Goal: Task Accomplishment & Management: Manage account settings

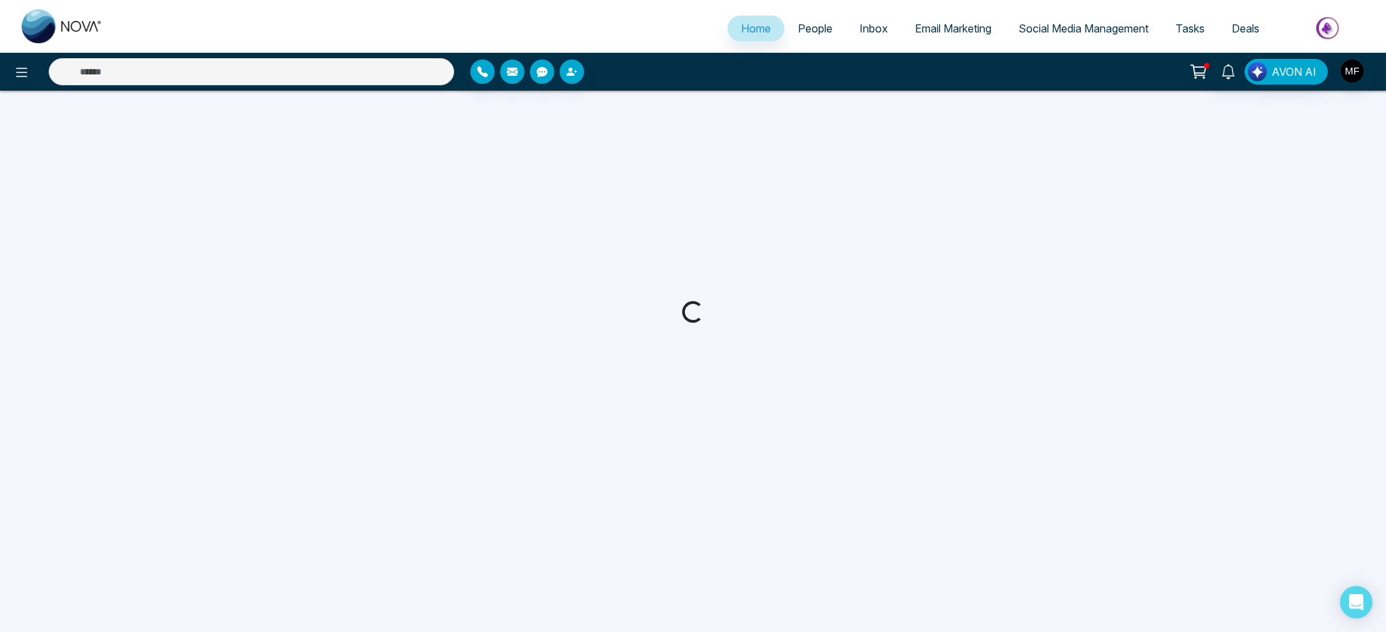
select select "*"
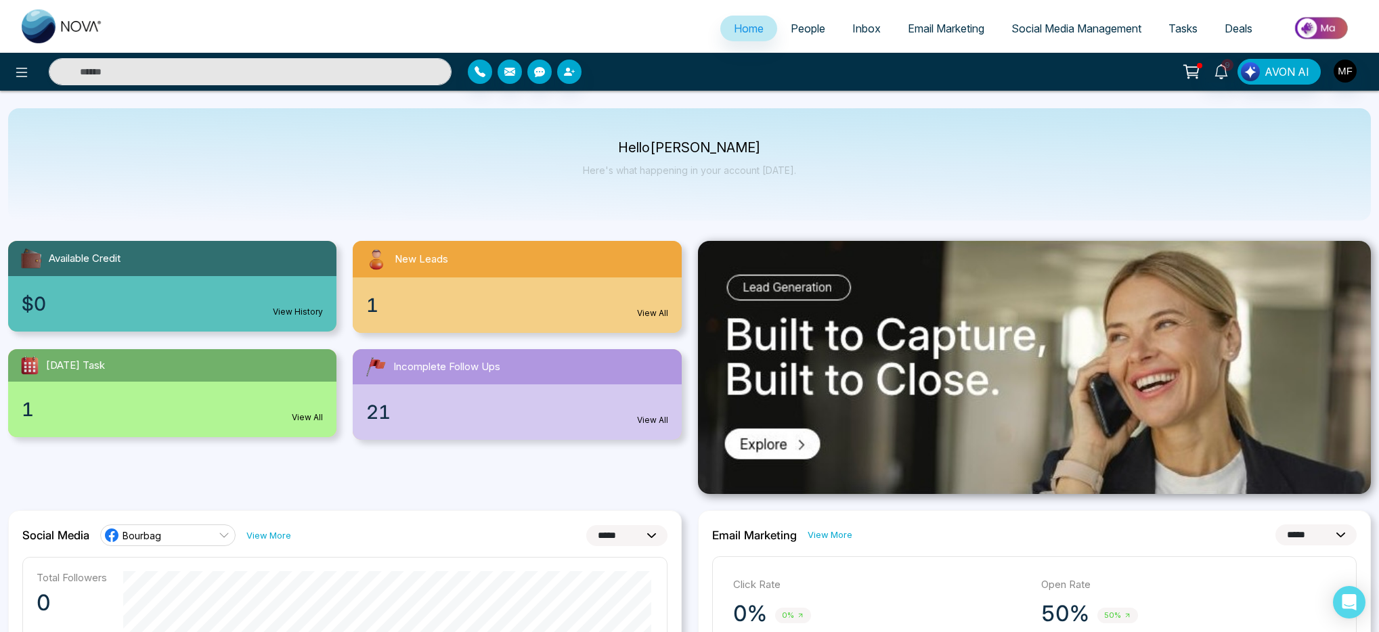
click at [803, 34] on span "People" at bounding box center [807, 29] width 35 height 14
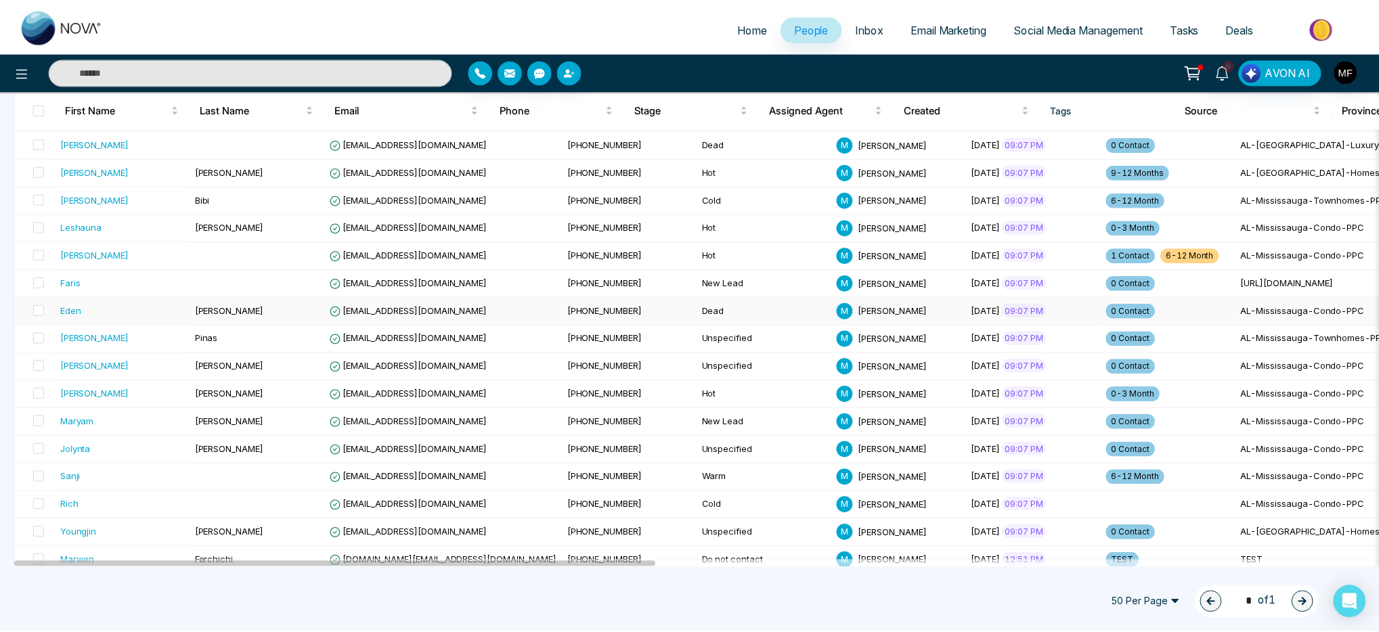
scroll to position [254, 0]
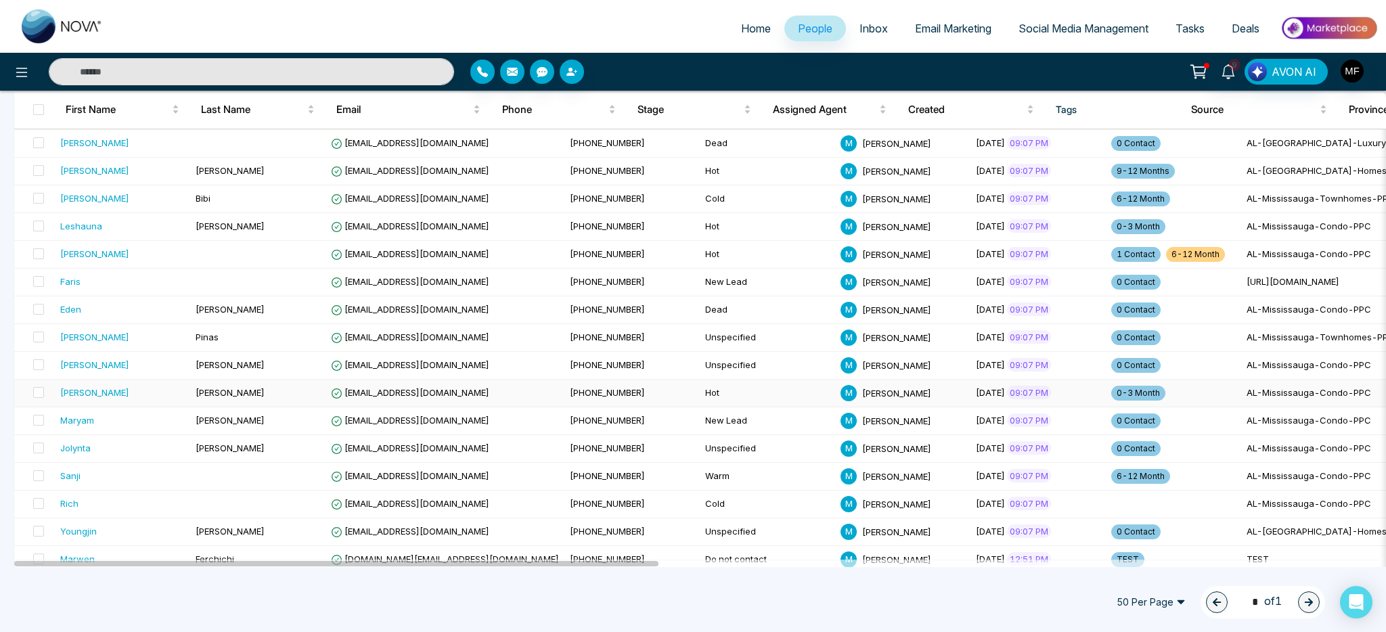
click at [135, 393] on div "[PERSON_NAME]" at bounding box center [122, 393] width 125 height 14
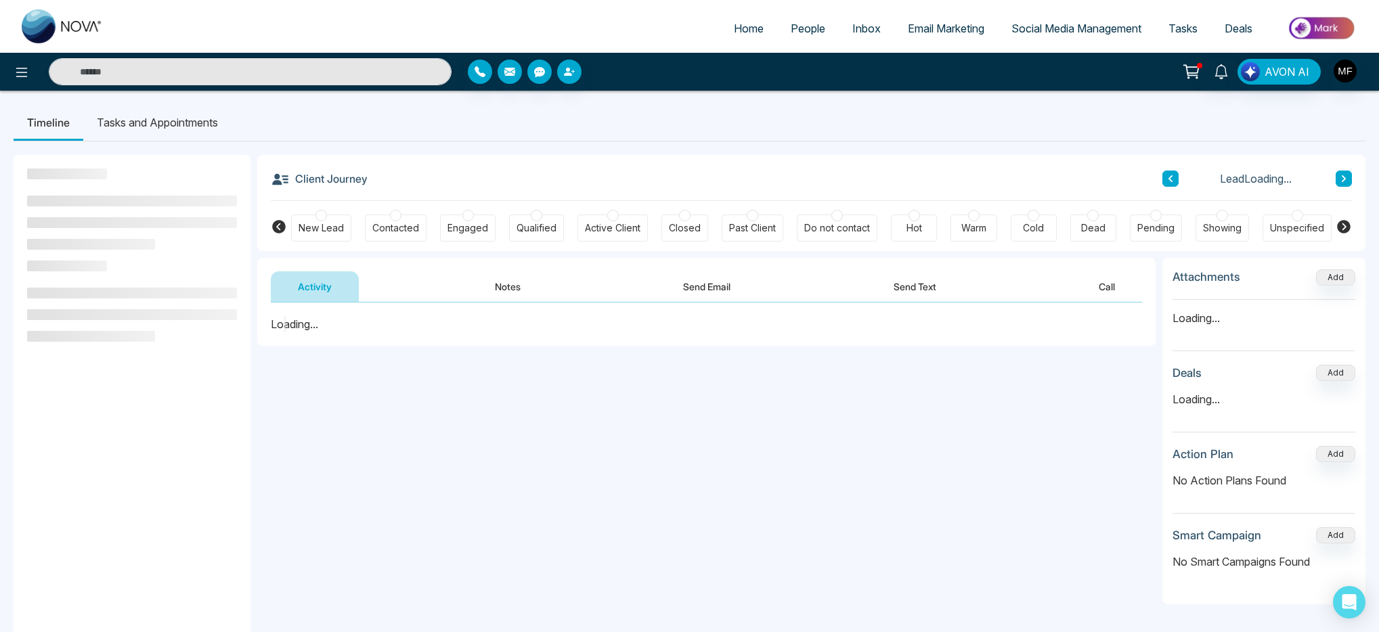
click at [476, 273] on button "Notes" at bounding box center [508, 286] width 80 height 30
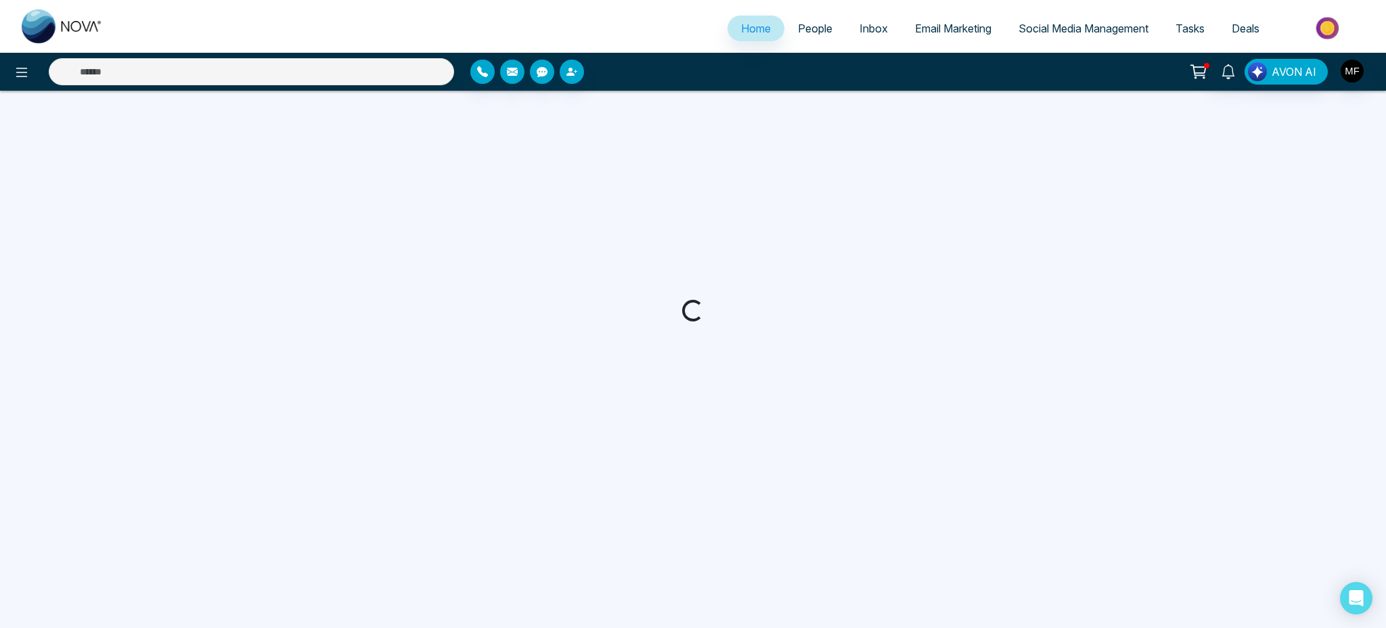
select select "*"
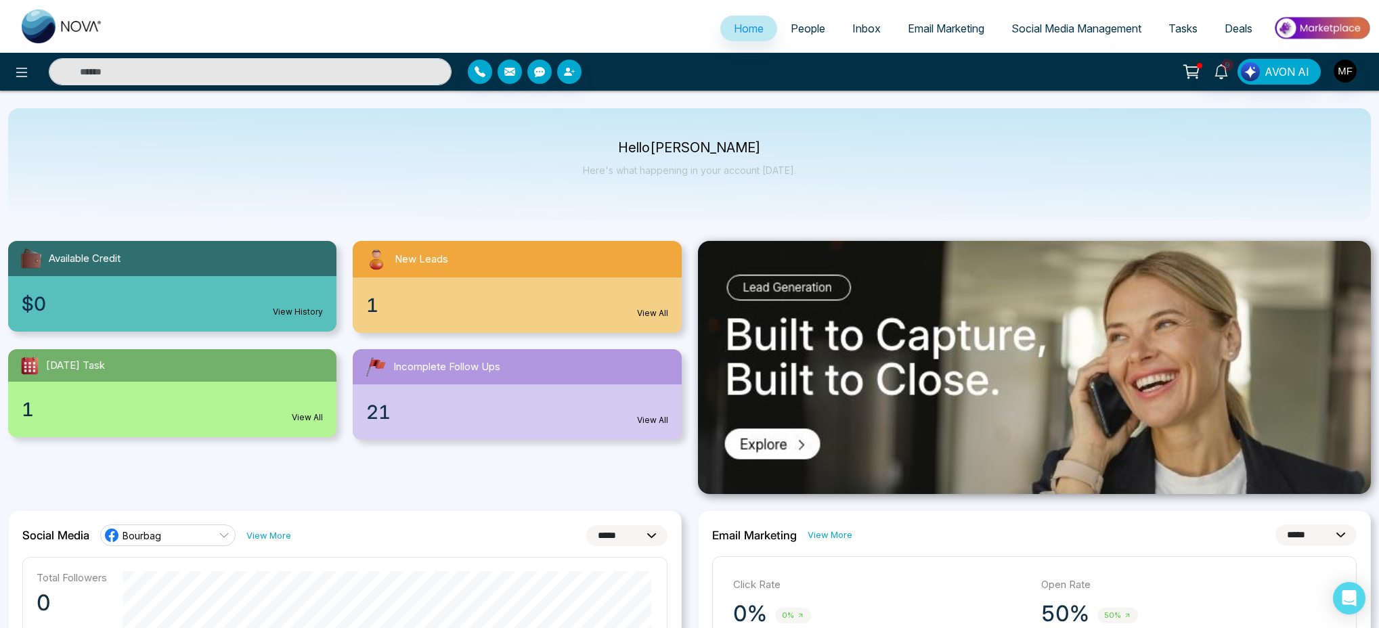
click at [534, 114] on div "Hello [PERSON_NAME] Here's what happening in your account [DATE]." at bounding box center [689, 164] width 1362 height 112
click at [808, 28] on span "People" at bounding box center [807, 29] width 35 height 14
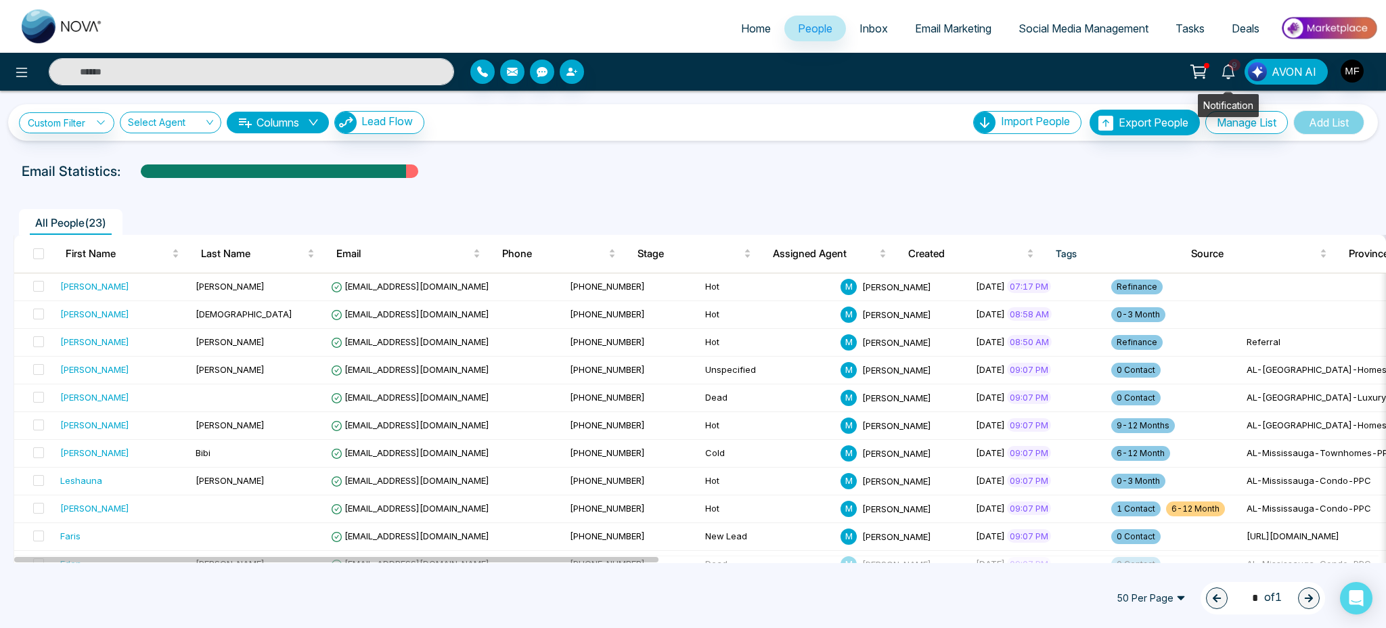
click at [1237, 71] on link "9" at bounding box center [1228, 71] width 32 height 24
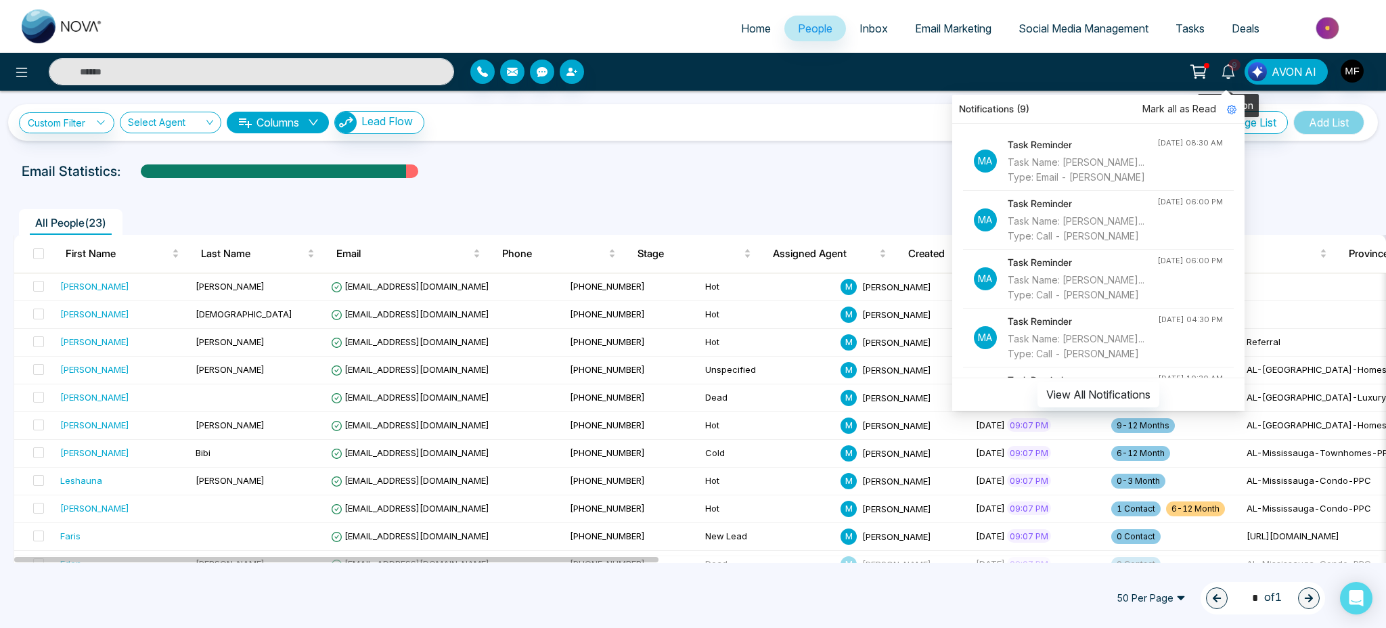
click at [1216, 71] on link "9" at bounding box center [1228, 71] width 32 height 24
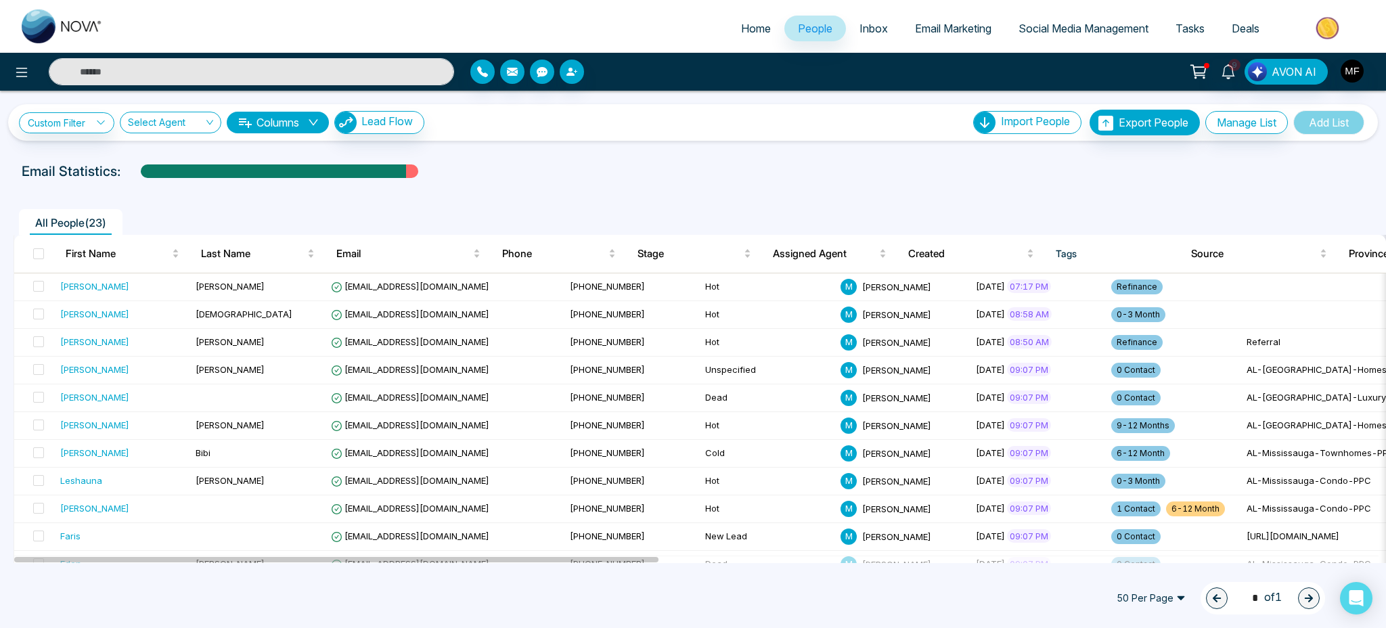
click at [1193, 72] on icon at bounding box center [1198, 71] width 19 height 19
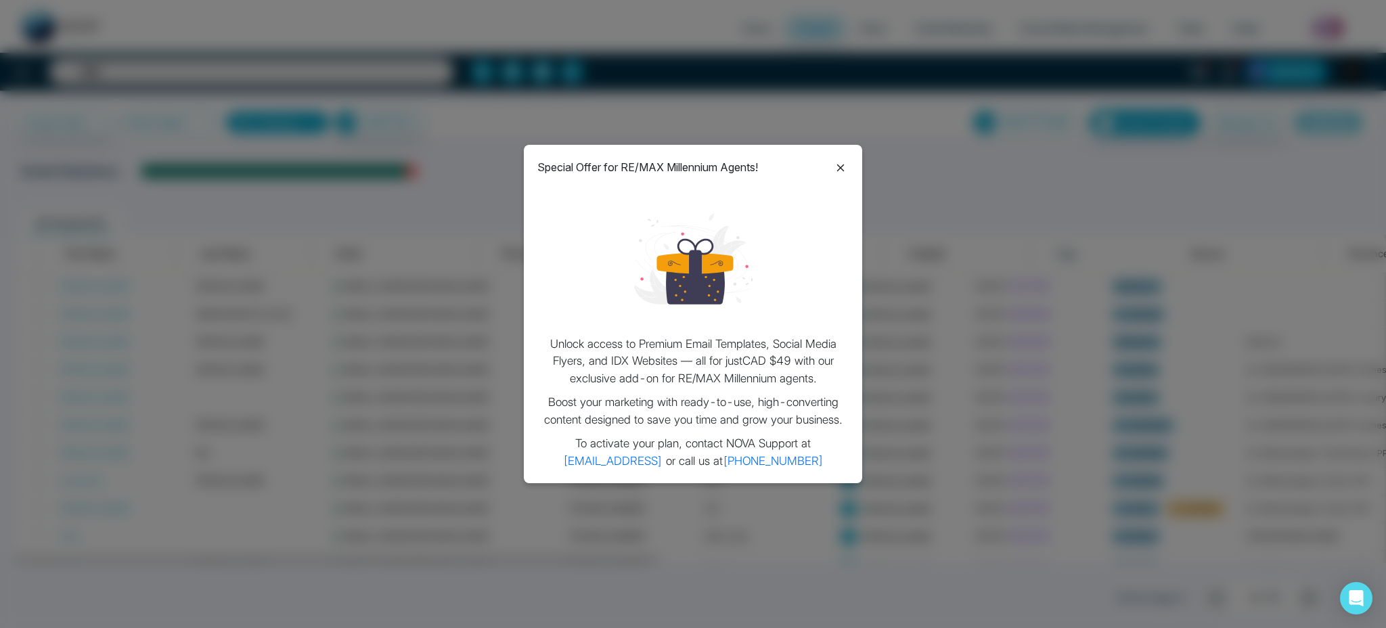
click at [836, 171] on icon at bounding box center [840, 168] width 16 height 16
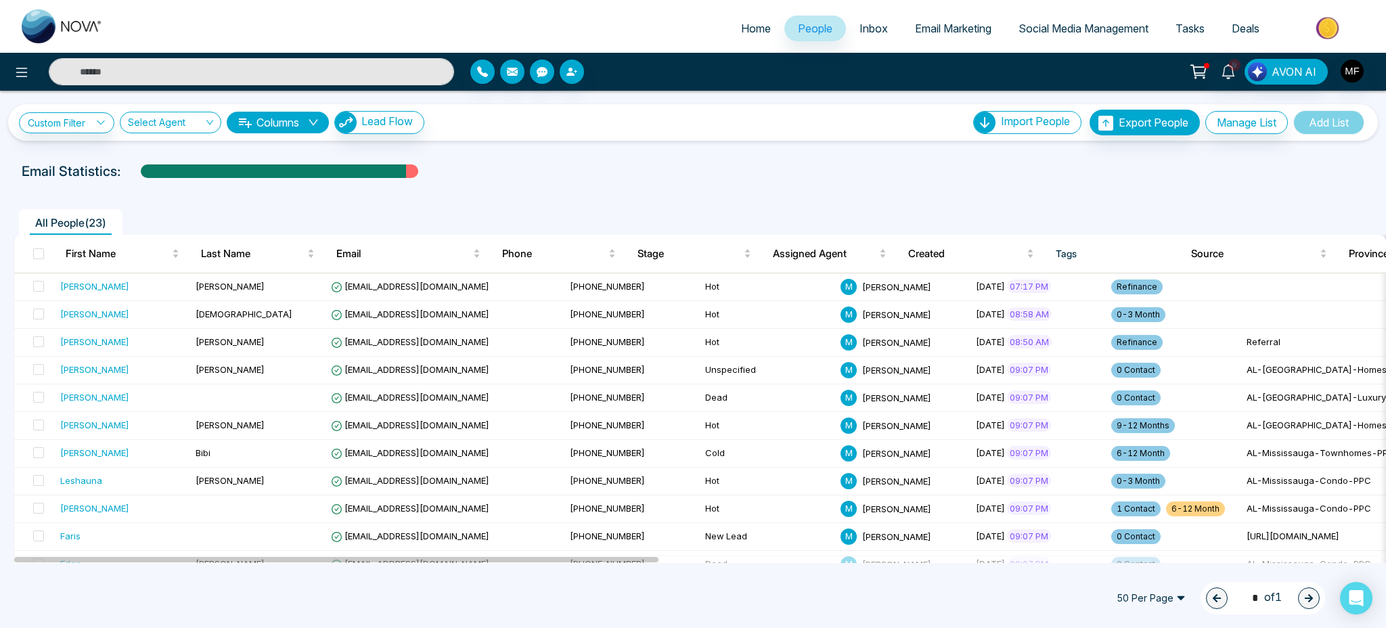
click at [690, 154] on div "Custom Filter Choose a filter Cancel Apply Select Agent Columns Lead Flow Impor…" at bounding box center [693, 327] width 1386 height 472
